Goal: Information Seeking & Learning: Learn about a topic

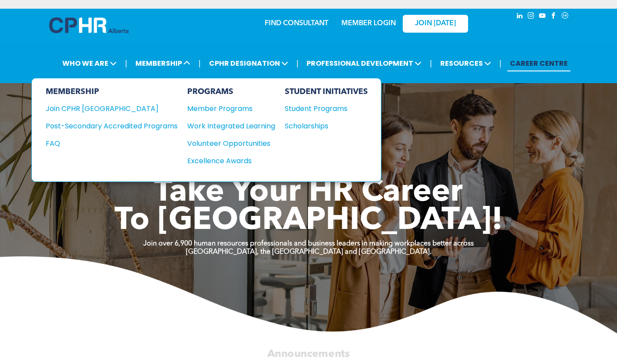
click at [323, 123] on div "Scholarships" at bounding box center [322, 126] width 75 height 11
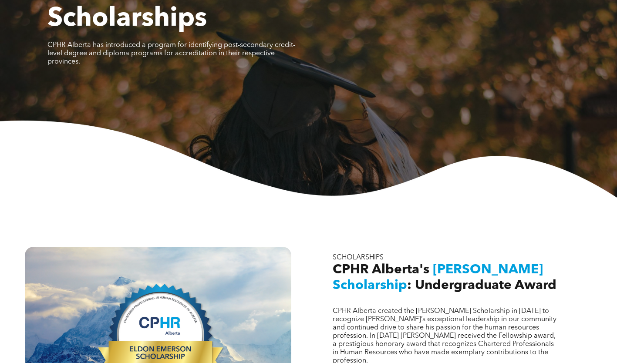
scroll to position [310, 0]
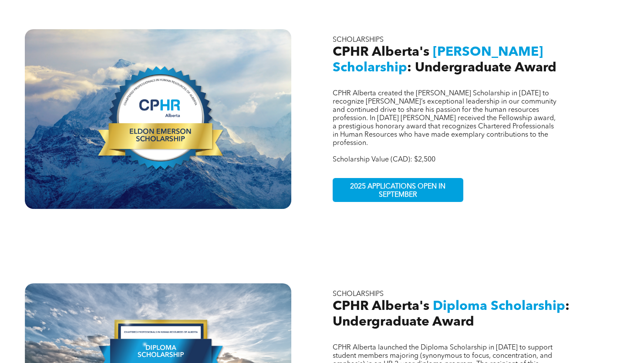
click at [395, 178] on span "2025 APPLICATIONS OPEN IN SEPTEMBER" at bounding box center [397, 190] width 127 height 25
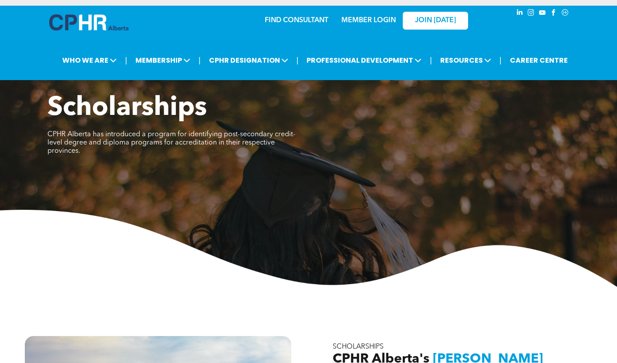
scroll to position [0, 0]
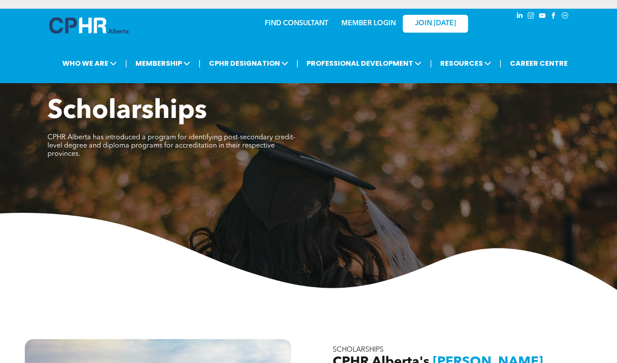
click at [72, 20] on img at bounding box center [88, 25] width 79 height 16
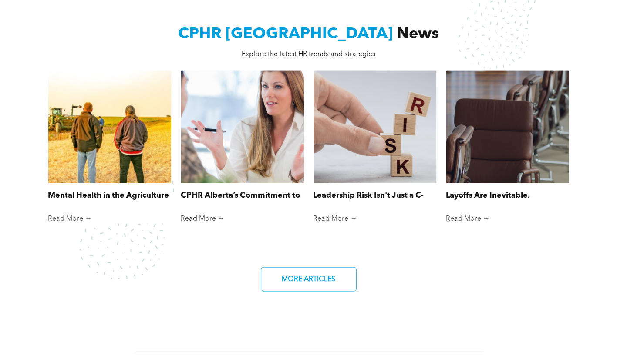
scroll to position [566, 0]
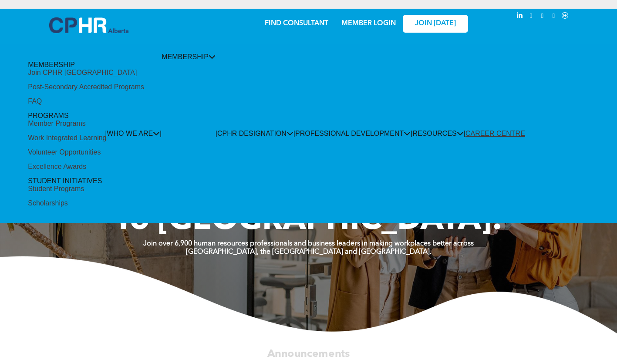
click at [84, 185] on div "Student Programs" at bounding box center [56, 189] width 56 height 8
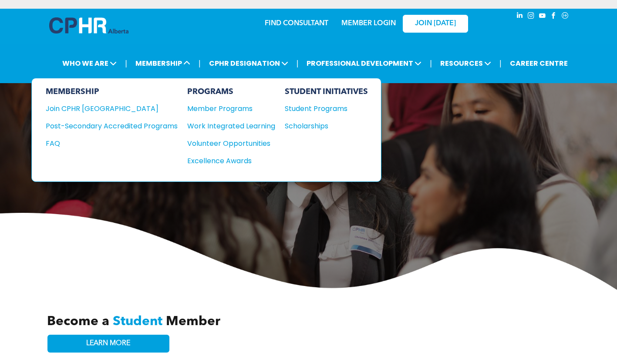
click at [320, 124] on div "Scholarships" at bounding box center [322, 126] width 75 height 11
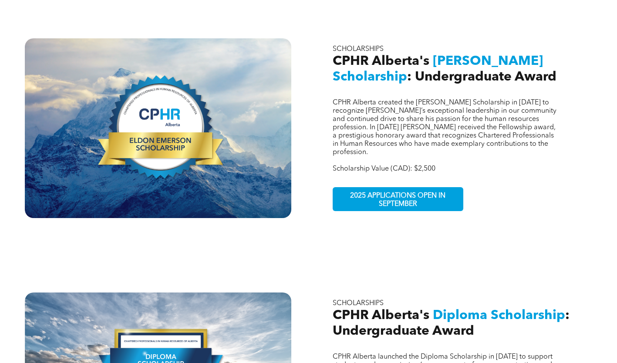
scroll to position [305, 0]
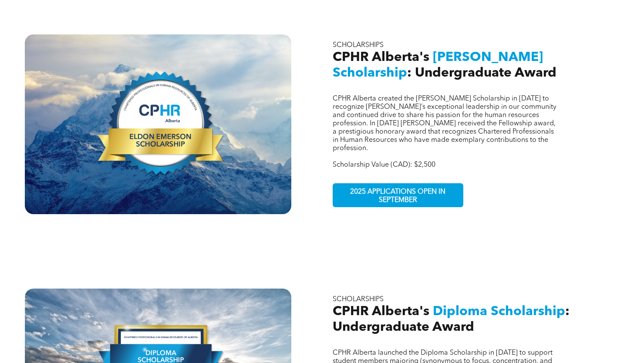
click at [404, 184] on span "2025 APPLICATIONS OPEN IN SEPTEMBER" at bounding box center [397, 196] width 127 height 25
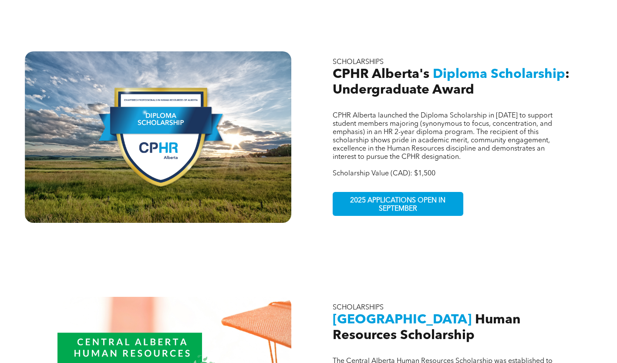
scroll to position [522, 0]
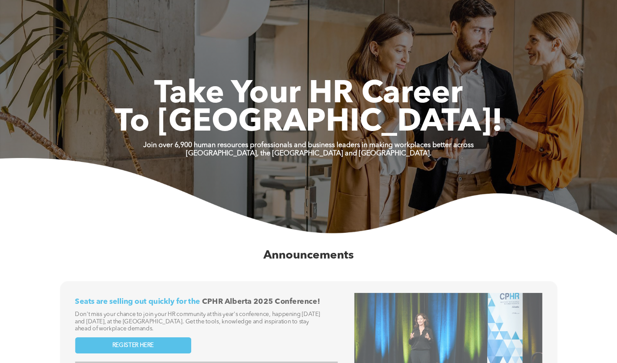
scroll to position [131, 0]
